Goal: Task Accomplishment & Management: Use online tool/utility

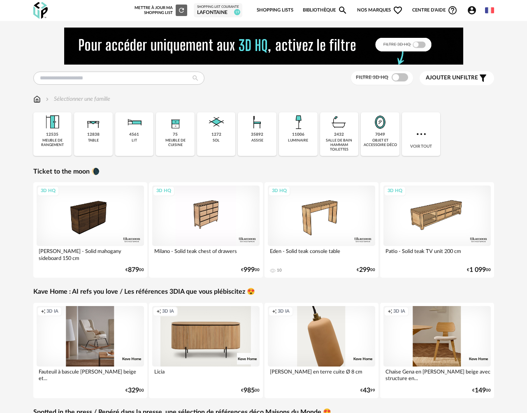
click at [214, 10] on div "LAFONTAINE" at bounding box center [218, 12] width 42 height 7
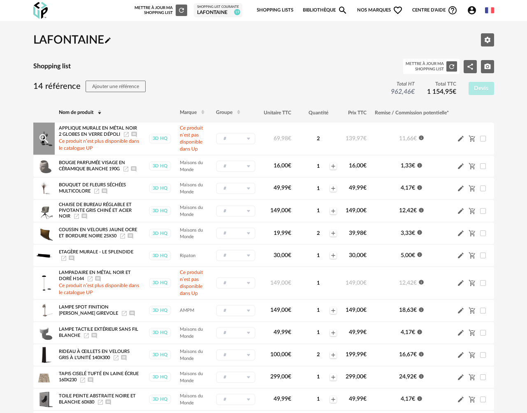
click at [126, 135] on icon "Launch icon" at bounding box center [126, 134] width 7 height 7
click at [127, 169] on icon "Launch icon" at bounding box center [125, 169] width 7 height 7
click at [97, 192] on icon "Launch icon" at bounding box center [96, 191] width 7 height 7
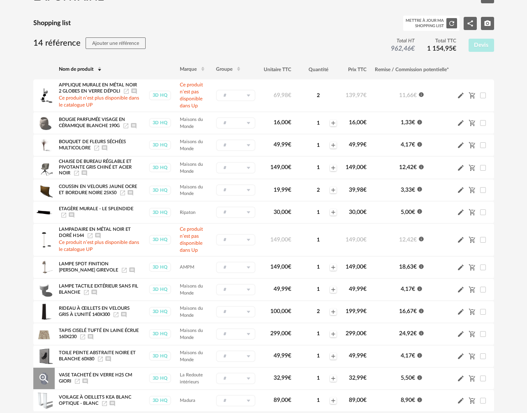
scroll to position [43, 0]
click at [122, 272] on icon "Launch icon" at bounding box center [124, 270] width 5 height 5
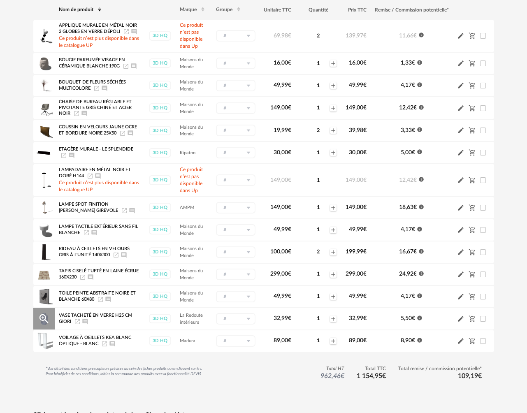
scroll to position [109, 0]
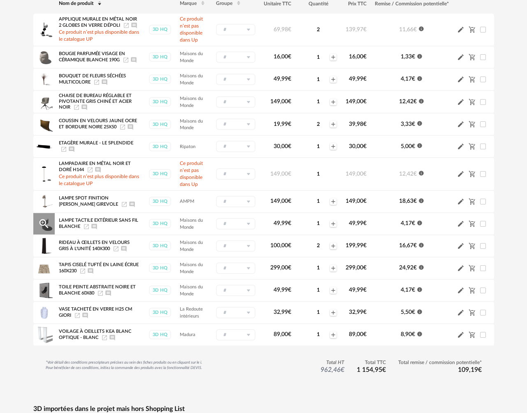
click at [86, 229] on icon "Launch icon" at bounding box center [86, 226] width 7 height 7
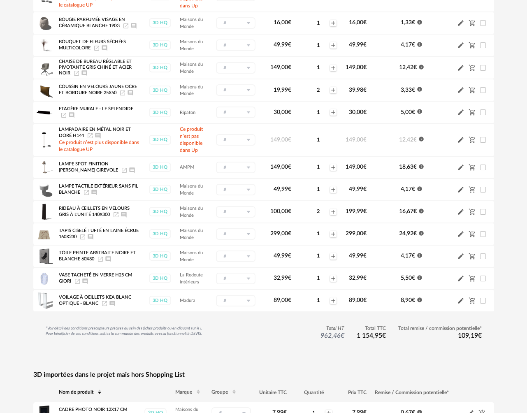
scroll to position [143, 0]
click at [79, 282] on icon "Launch icon" at bounding box center [77, 280] width 7 height 7
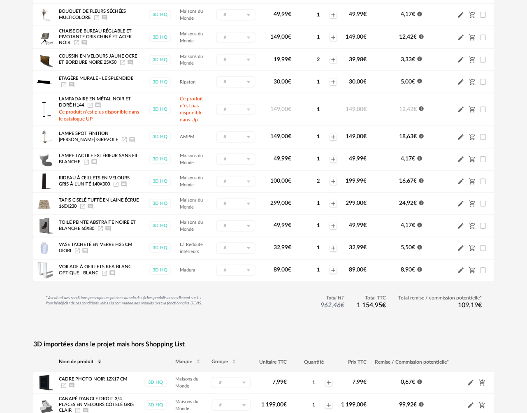
scroll to position [117, 0]
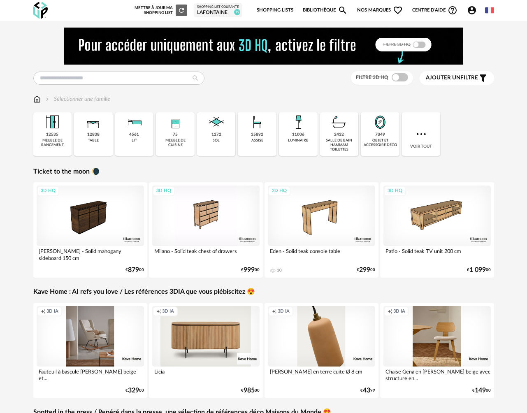
click at [210, 13] on div "LAFONTAINE" at bounding box center [218, 12] width 42 height 7
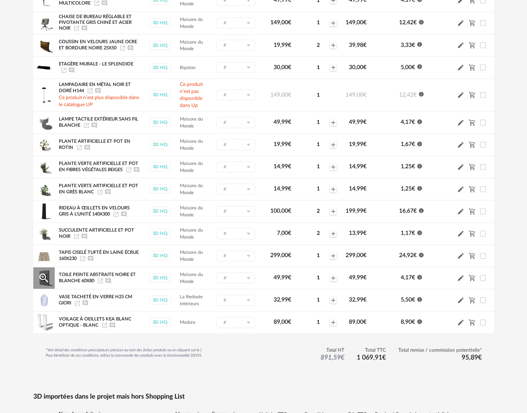
scroll to position [183, 0]
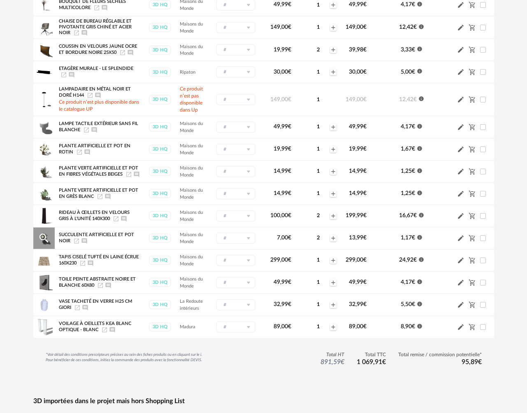
click at [76, 244] on icon "Launch icon" at bounding box center [76, 241] width 7 height 7
click at [99, 199] on icon "Launch icon" at bounding box center [99, 196] width 5 height 5
click at [129, 173] on icon "Launch icon" at bounding box center [128, 174] width 5 height 5
click at [79, 154] on icon "Launch icon" at bounding box center [79, 152] width 7 height 7
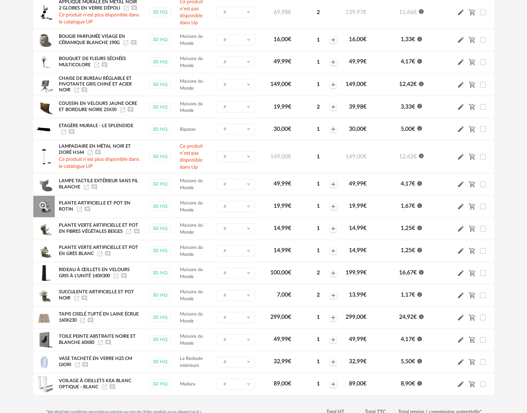
scroll to position [87, 0]
